Goal: Subscribe to service/newsletter

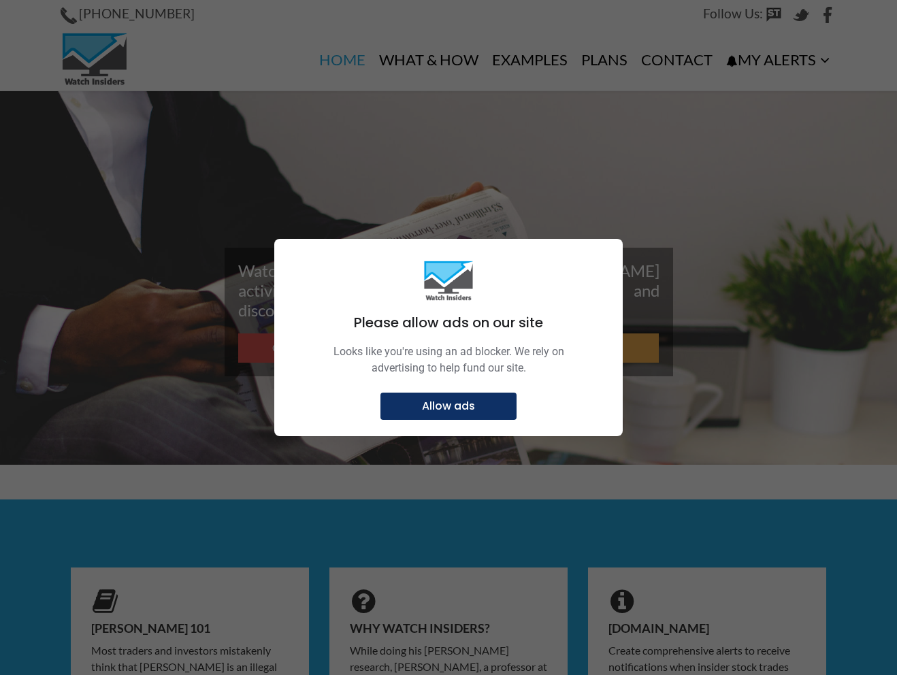
click at [480, 404] on p "Allow ads" at bounding box center [449, 407] width 120 height 14
click at [637, 286] on div at bounding box center [448, 337] width 897 height 675
click at [672, 276] on div at bounding box center [448, 337] width 897 height 675
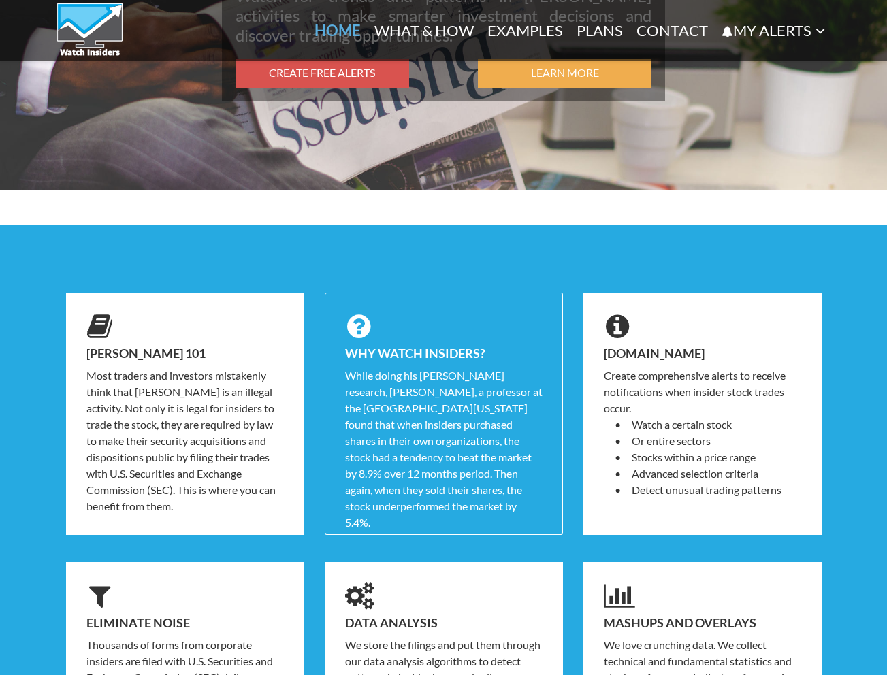
scroll to position [144, 0]
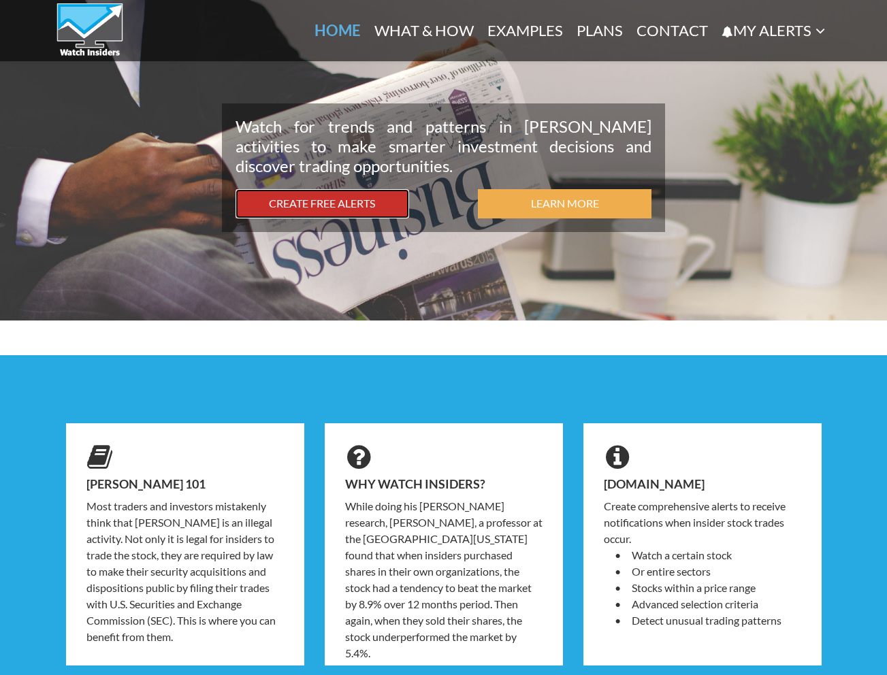
click at [342, 206] on link "Create Free Alerts" at bounding box center [323, 203] width 174 height 29
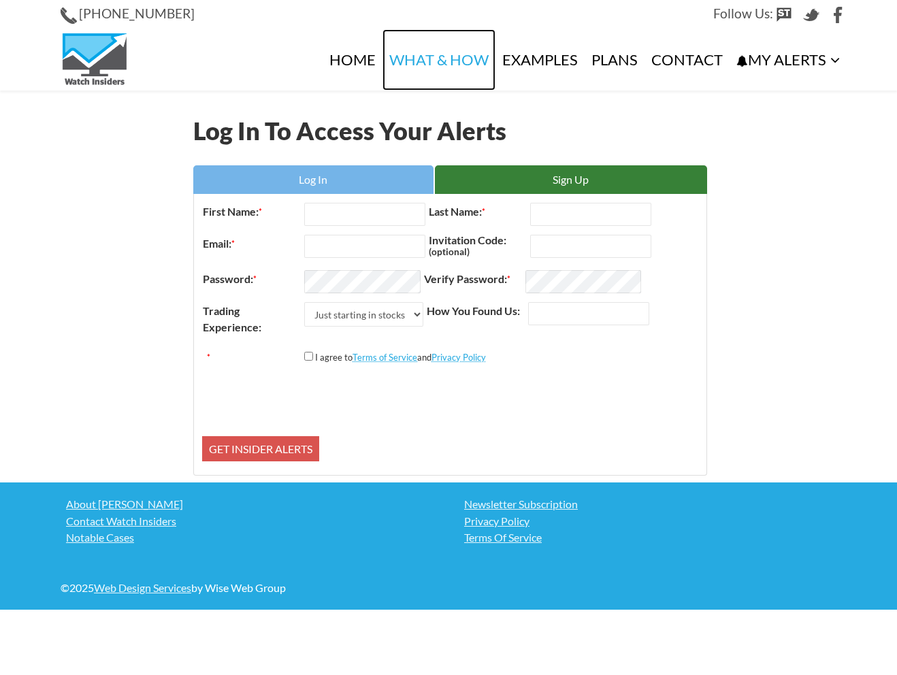
click at [460, 63] on link "What & How" at bounding box center [439, 59] width 113 height 61
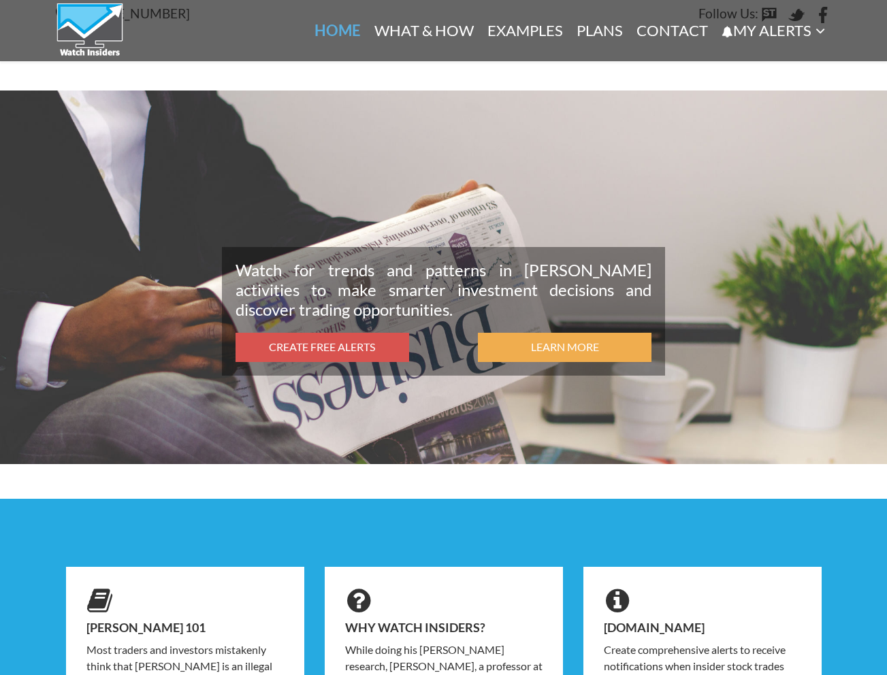
scroll to position [499, 0]
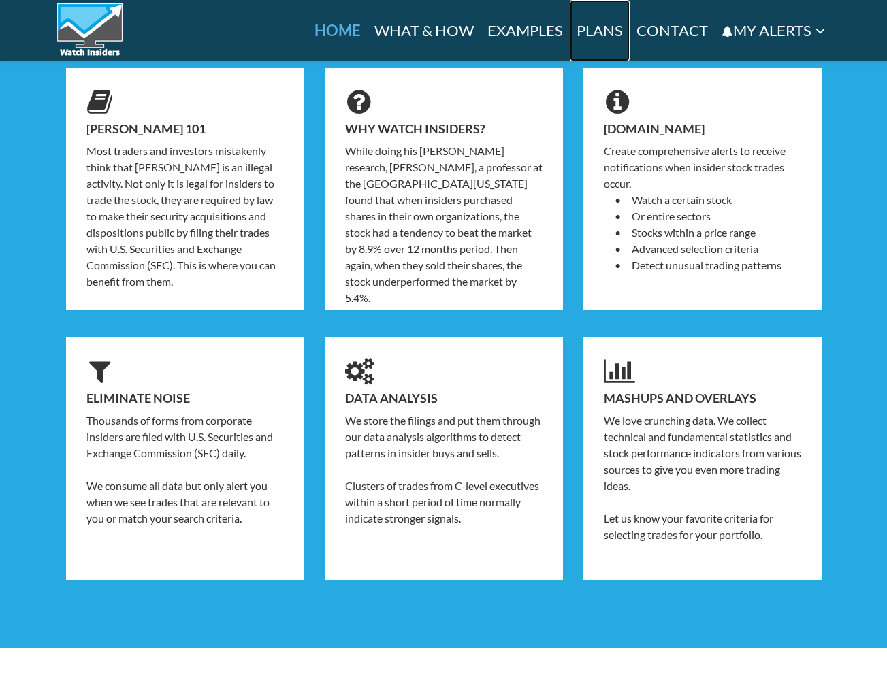
click at [592, 35] on link "Plans" at bounding box center [600, 30] width 60 height 61
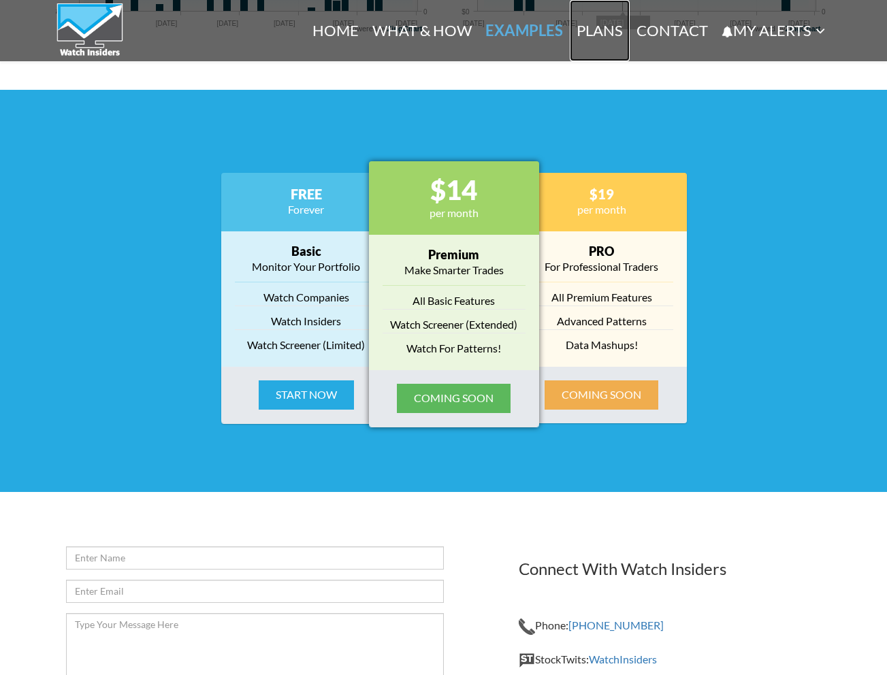
scroll to position [1709, 0]
